Goal: Information Seeking & Learning: Understand process/instructions

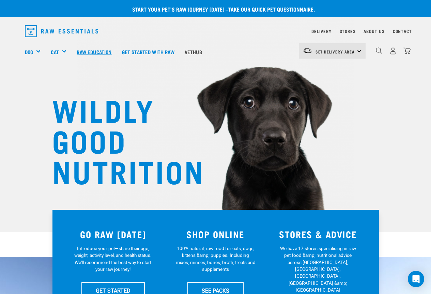
click at [88, 49] on link "Raw Education" at bounding box center [93, 51] width 45 height 27
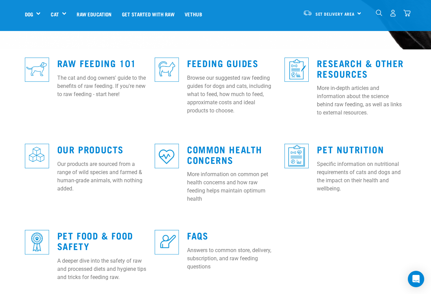
drag, startPoint x: 165, startPoint y: 125, endPoint x: 180, endPoint y: 161, distance: 39.7
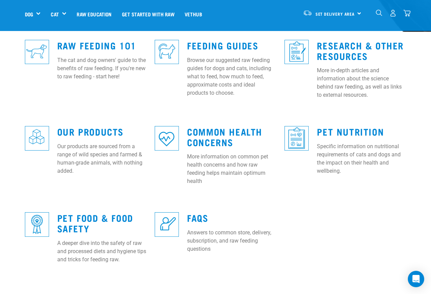
drag, startPoint x: 265, startPoint y: 147, endPoint x: 261, endPoint y: 112, distance: 35.9
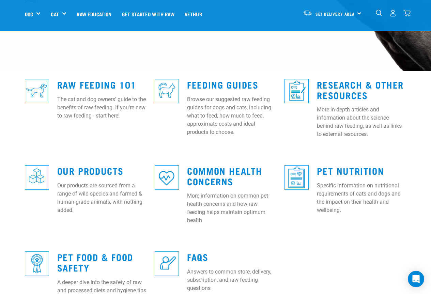
drag, startPoint x: 232, startPoint y: 123, endPoint x: 237, endPoint y: 101, distance: 21.6
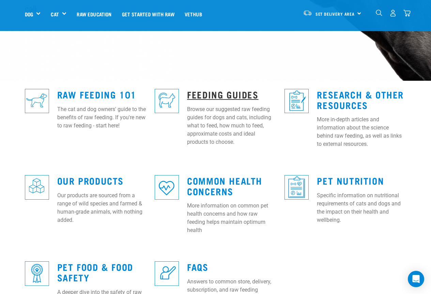
click at [236, 92] on link "Feeding Guides" at bounding box center [222, 94] width 71 height 5
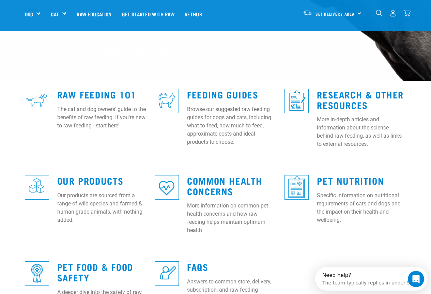
scroll to position [0, 0]
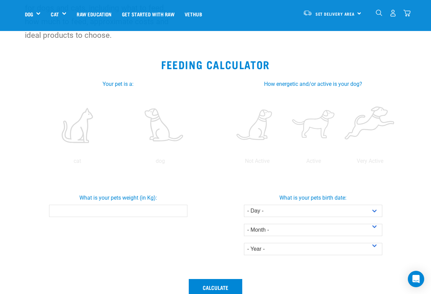
drag, startPoint x: 199, startPoint y: 80, endPoint x: 200, endPoint y: 107, distance: 26.2
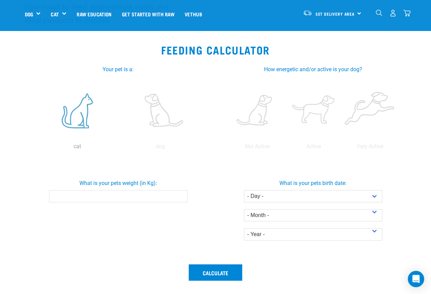
click at [98, 122] on label at bounding box center [77, 111] width 80 height 58
click at [36, 148] on input "radio" at bounding box center [36, 148] width 0 height 0
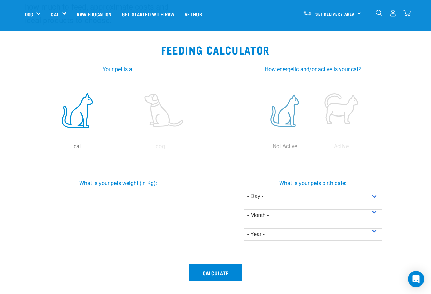
click at [286, 109] on label at bounding box center [284, 111] width 53 height 58
click at [256, 148] on input "radio" at bounding box center [256, 148] width 0 height 0
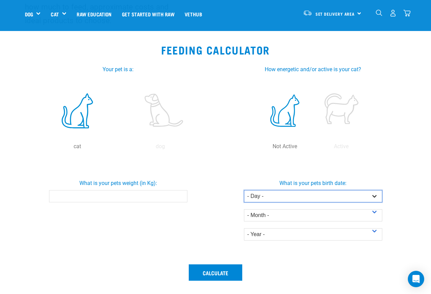
click at [308, 194] on select "- Day - 1 2 3 4 5 6 7 8 9 10 11 12 13 14 15 16 17 18 19 20 21 22 23 24 25 26 27" at bounding box center [313, 196] width 138 height 12
click at [181, 216] on div "What is your pets weight (in Kg):" at bounding box center [118, 209] width 195 height 101
